Goal: Task Accomplishment & Management: Complete application form

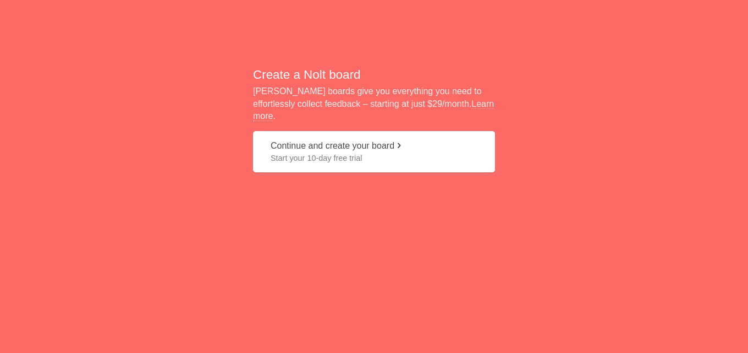
click at [372, 142] on button "Continue and create your board Start your 10-day free trial" at bounding box center [374, 151] width 242 height 41
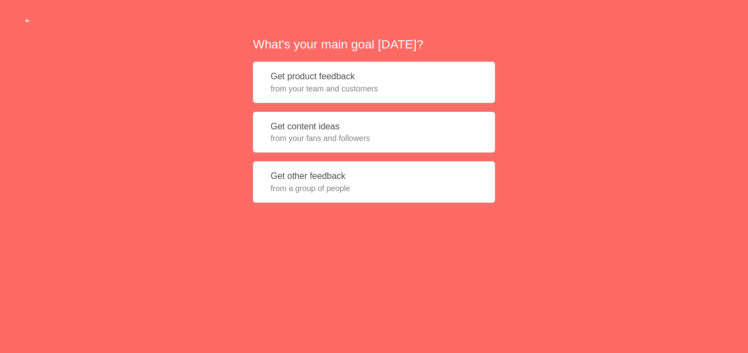
click at [344, 80] on button "Get product feedback from your team and customers" at bounding box center [374, 82] width 242 height 41
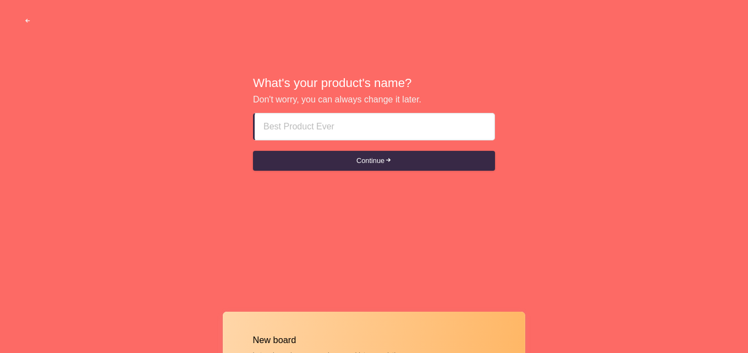
click at [312, 129] on input at bounding box center [374, 126] width 222 height 26
paste input "Bollywood Escort Girls Fujairah fuj {[PHONE_NUMBER]} Fujairah fuj Call Girls Bo…"
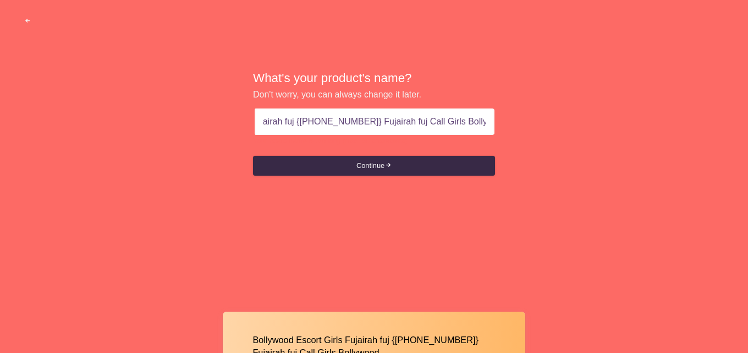
scroll to position [0, 104]
drag, startPoint x: 364, startPoint y: 119, endPoint x: 532, endPoint y: 116, distance: 167.8
click at [532, 116] on div "What's your product's name? Don't worry, you can always change it later. Bollyw…" at bounding box center [374, 123] width 748 height 247
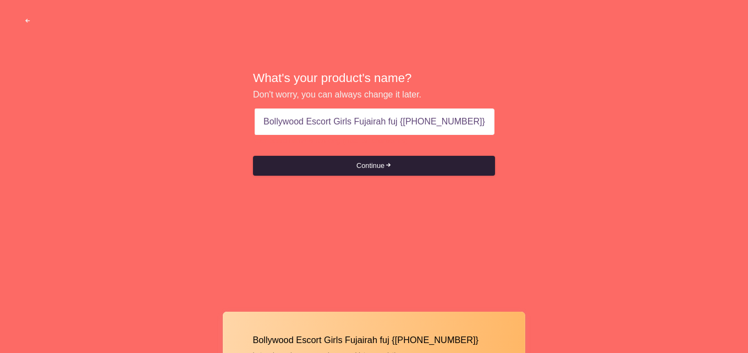
click at [372, 167] on button "Continue" at bounding box center [374, 166] width 242 height 20
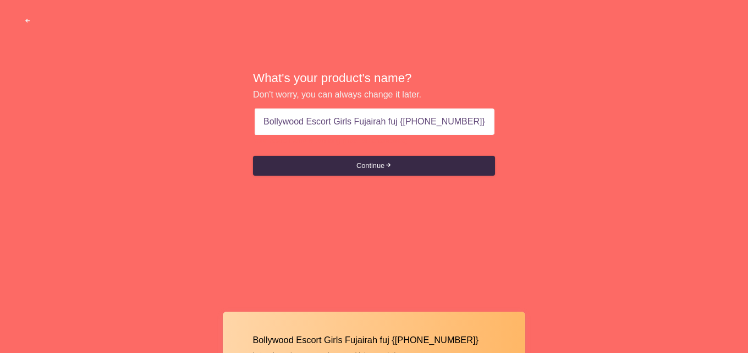
drag, startPoint x: 395, startPoint y: 118, endPoint x: 485, endPoint y: 118, distance: 90.2
click at [485, 118] on input "Bollywood Escort Girls Fujairah fuj {[PHONE_NUMBER]}" at bounding box center [374, 121] width 222 height 26
type input "Bollywood Escort Girls Fujairah fuj"
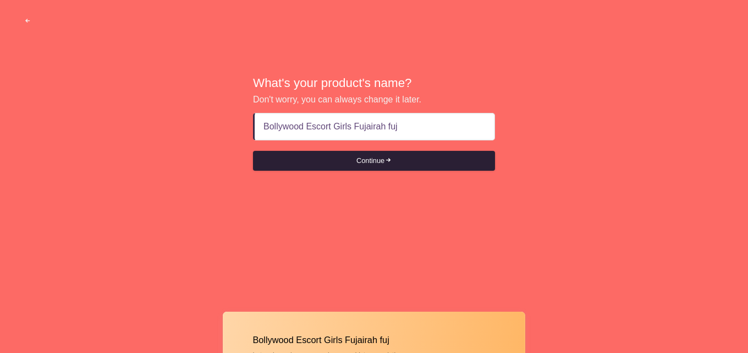
click at [373, 158] on button "Continue" at bounding box center [374, 161] width 242 height 20
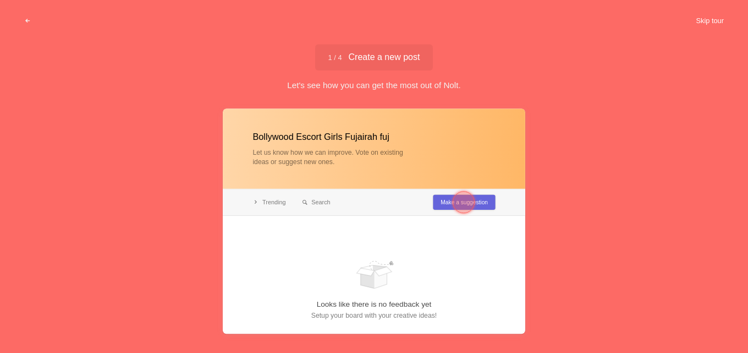
click at [691, 20] on button "Skip tour" at bounding box center [710, 21] width 54 height 20
